Goal: Transaction & Acquisition: Subscribe to service/newsletter

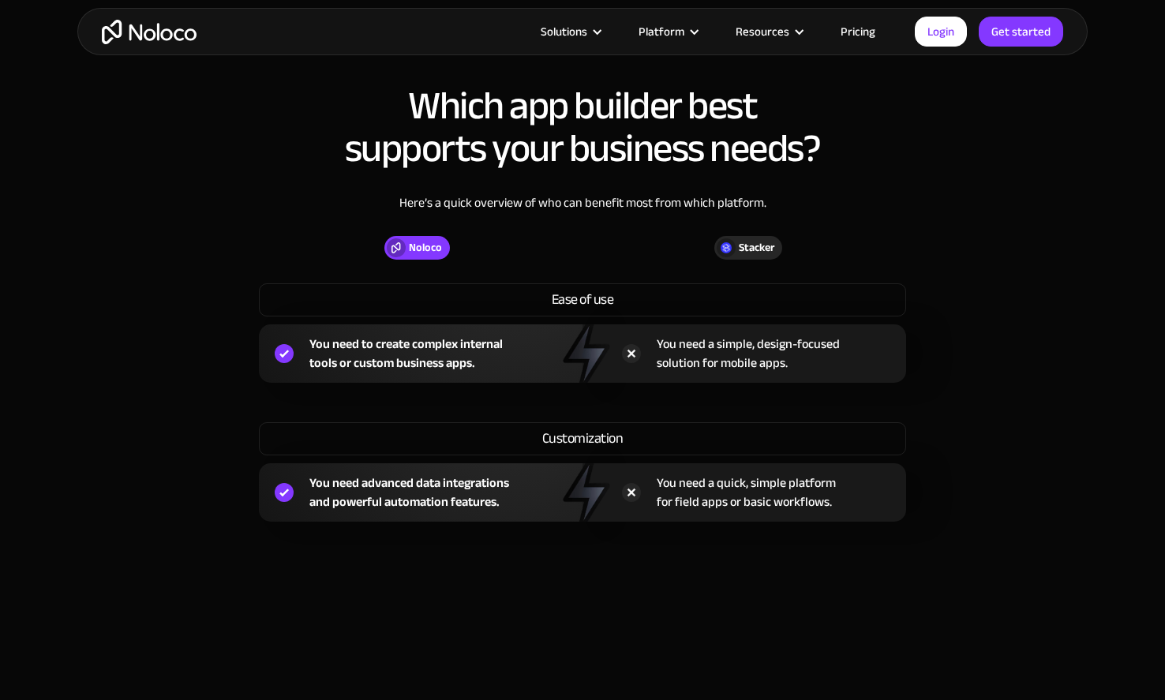
scroll to position [1683, 0]
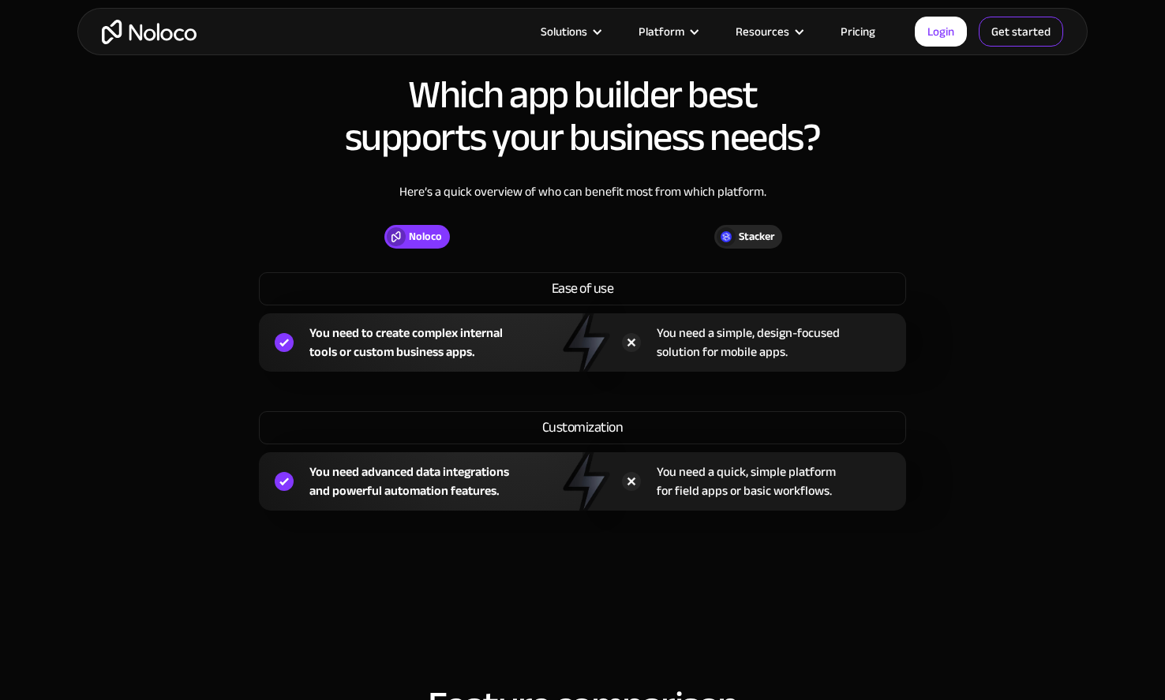
click at [1037, 32] on link "Get started" at bounding box center [1021, 32] width 84 height 30
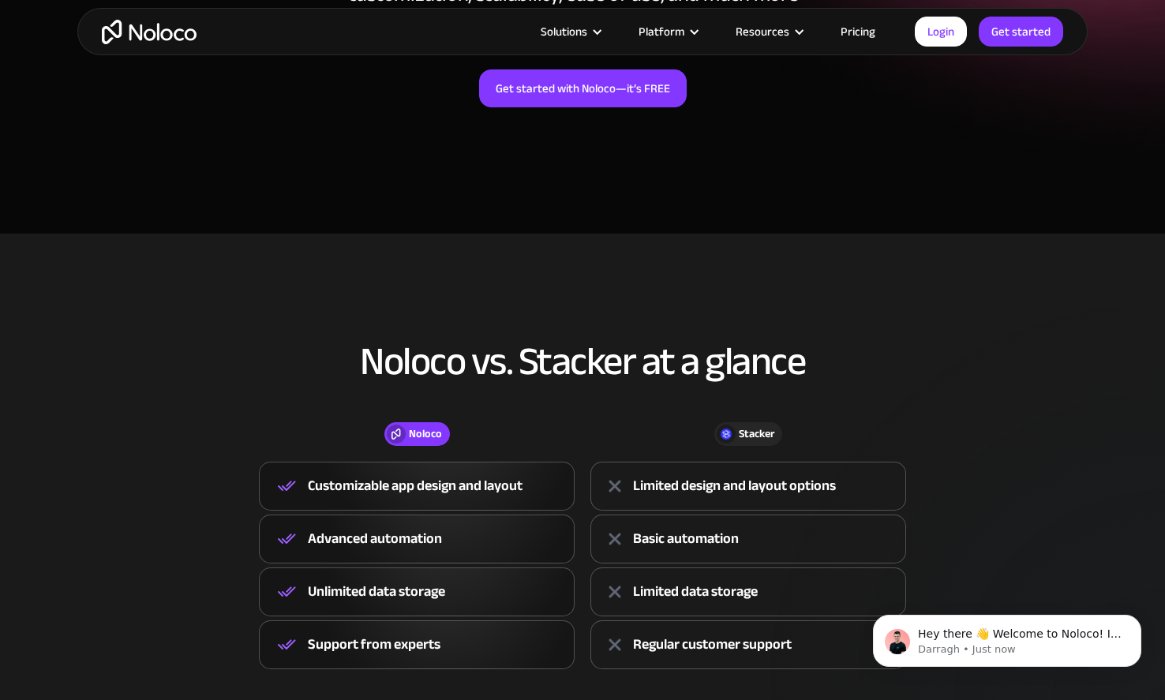
scroll to position [0, 0]
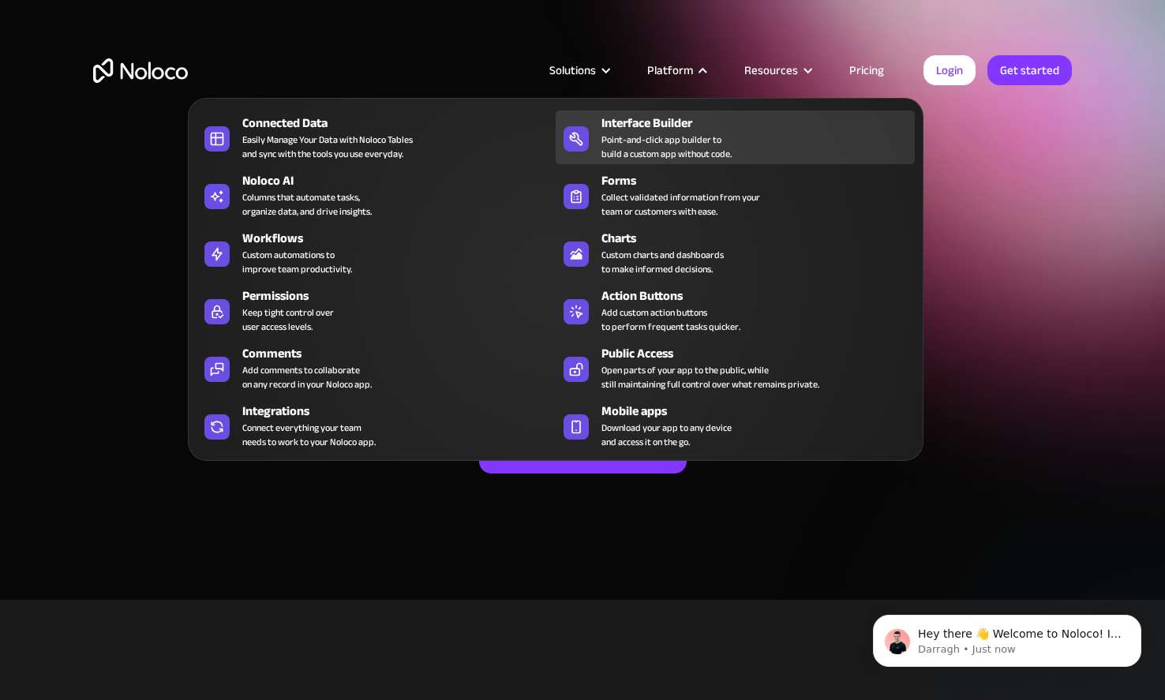
click at [635, 144] on div "Point-and-click app builder to build a custom app without code." at bounding box center [667, 147] width 130 height 28
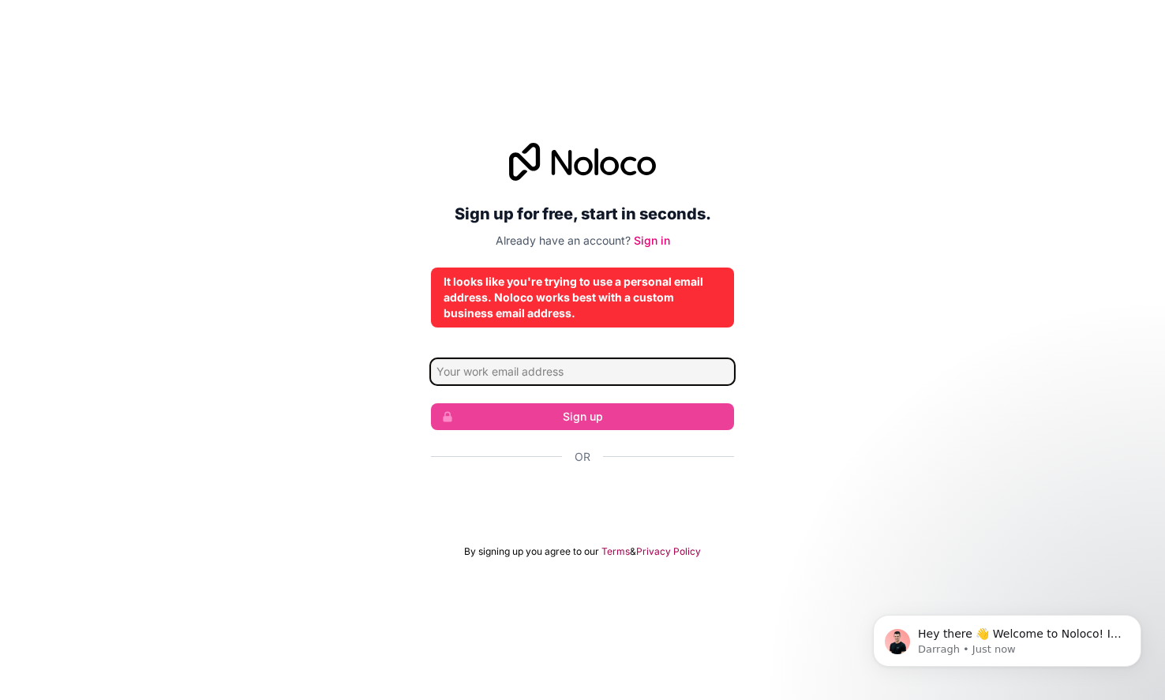
click at [537, 372] on input "Email address" at bounding box center [582, 371] width 303 height 25
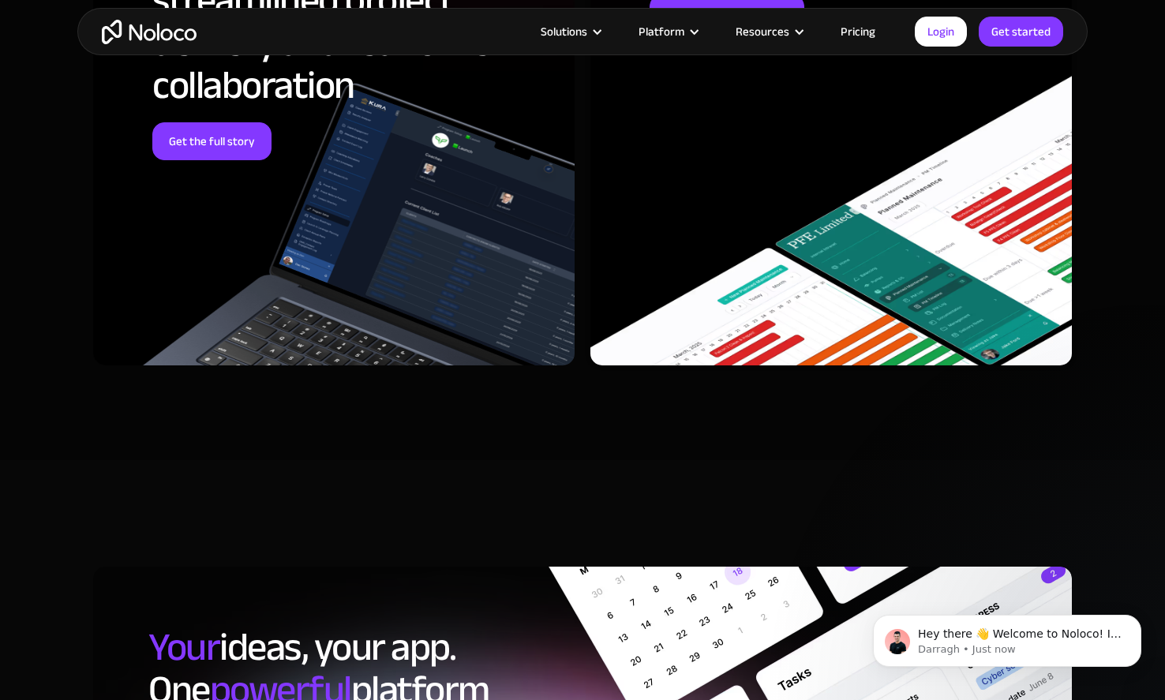
scroll to position [4651, 0]
